Goal: Information Seeking & Learning: Learn about a topic

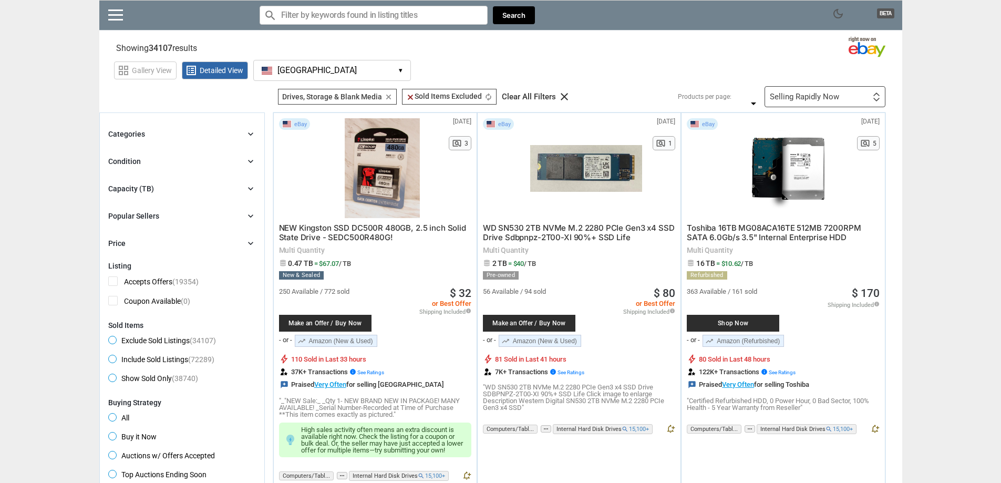
click at [161, 141] on div "Categories chevron_right search close Select All shown | Clear All shown Comput…" at bounding box center [182, 189] width 148 height 122
click at [138, 131] on div "Categories" at bounding box center [126, 134] width 37 height 11
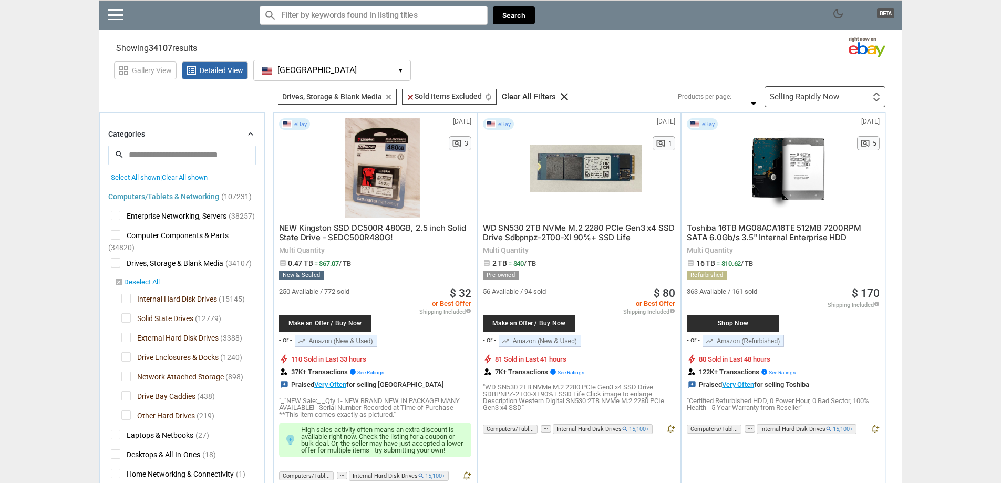
click at [130, 284] on link "disabled_by_default Deselect All" at bounding box center [137, 282] width 45 height 9
click at [129, 297] on span "Internal Hard Disk Drives" at bounding box center [169, 300] width 96 height 13
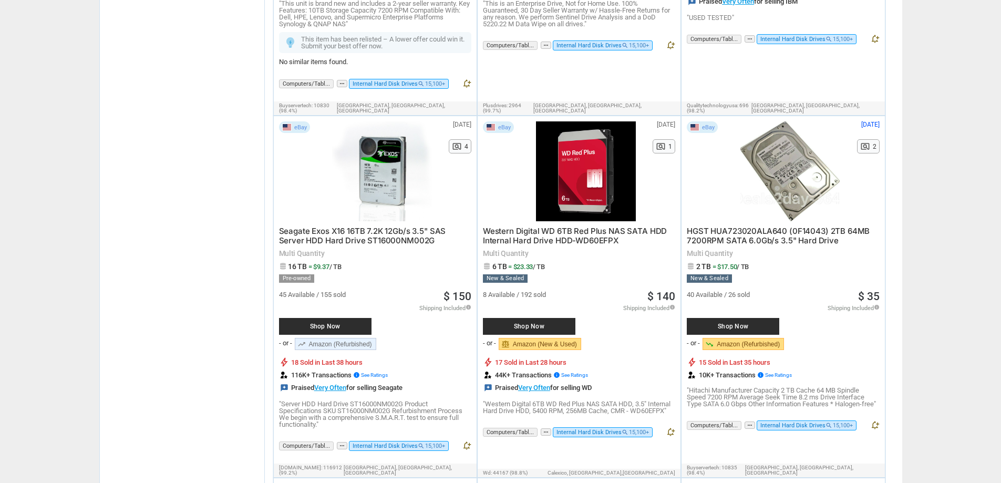
scroll to position [1839, 0]
click at [379, 226] on span "Seagate Exos X16 16TB 7.2K 12Gb/s 3.5" SAS Server HDD Hard Drive ST16000NM002G" at bounding box center [362, 235] width 167 height 19
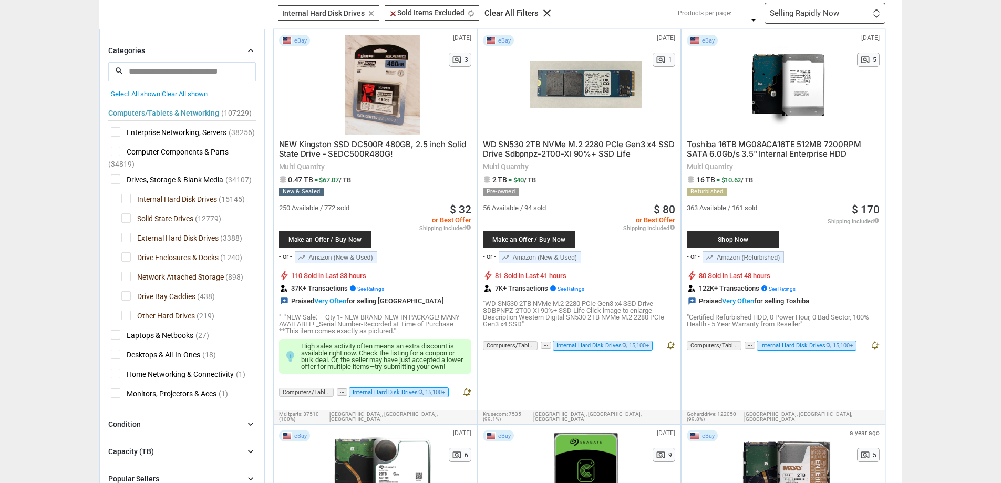
scroll to position [0, 0]
